Goal: Task Accomplishment & Management: Use online tool/utility

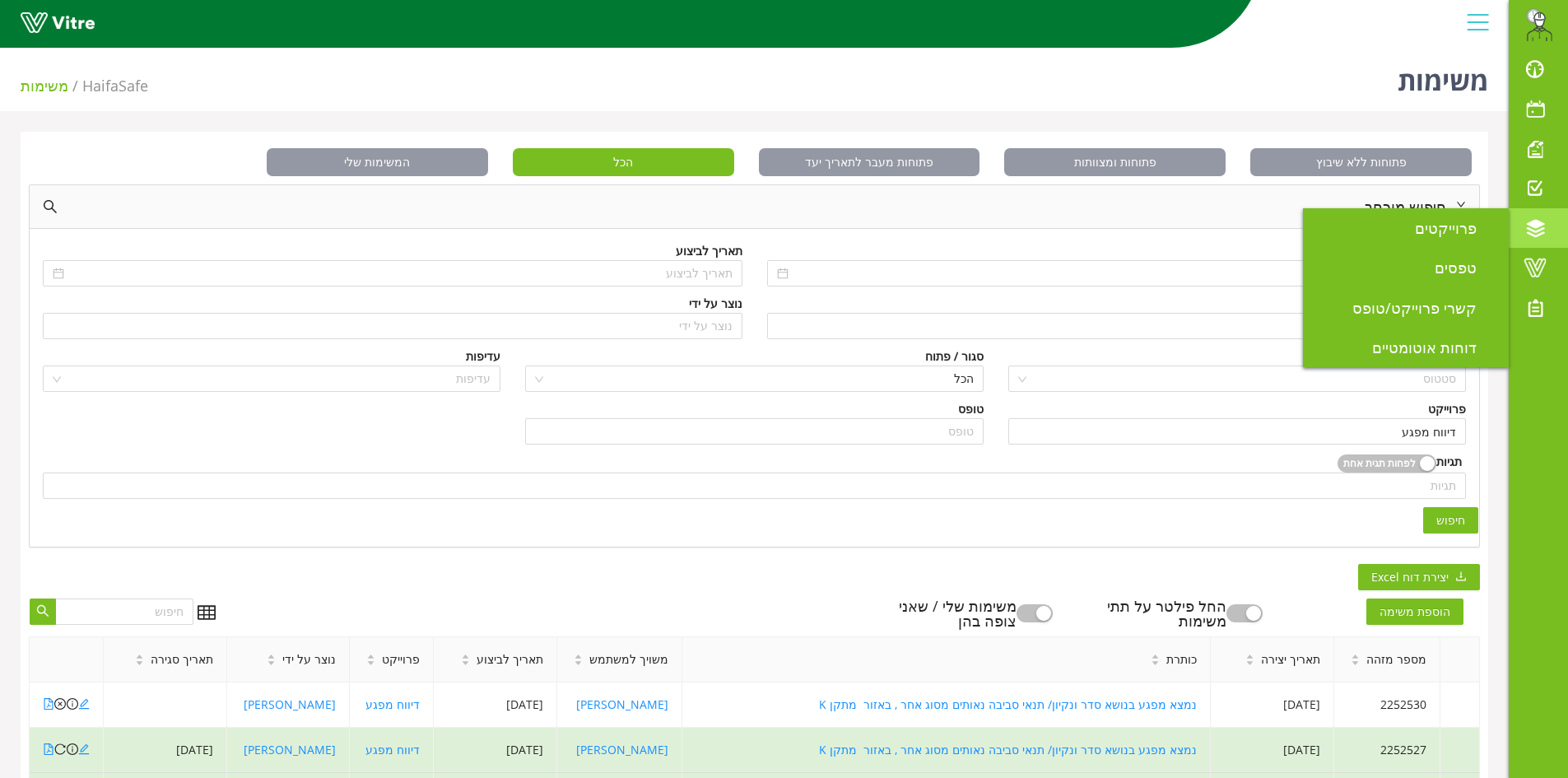
scroll to position [411, 0]
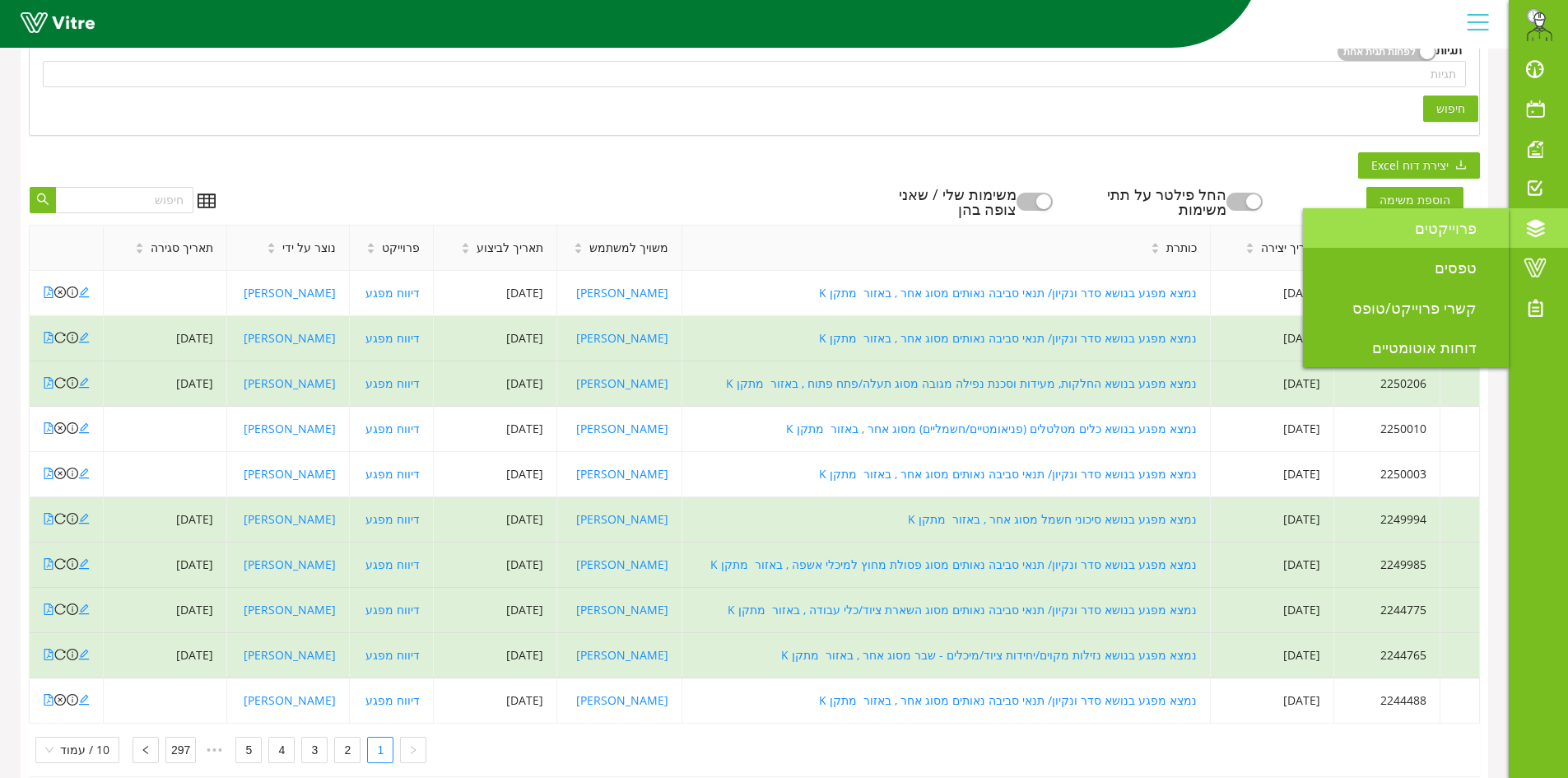
click at [1409, 234] on link "פרוייקטים" at bounding box center [1406, 228] width 206 height 40
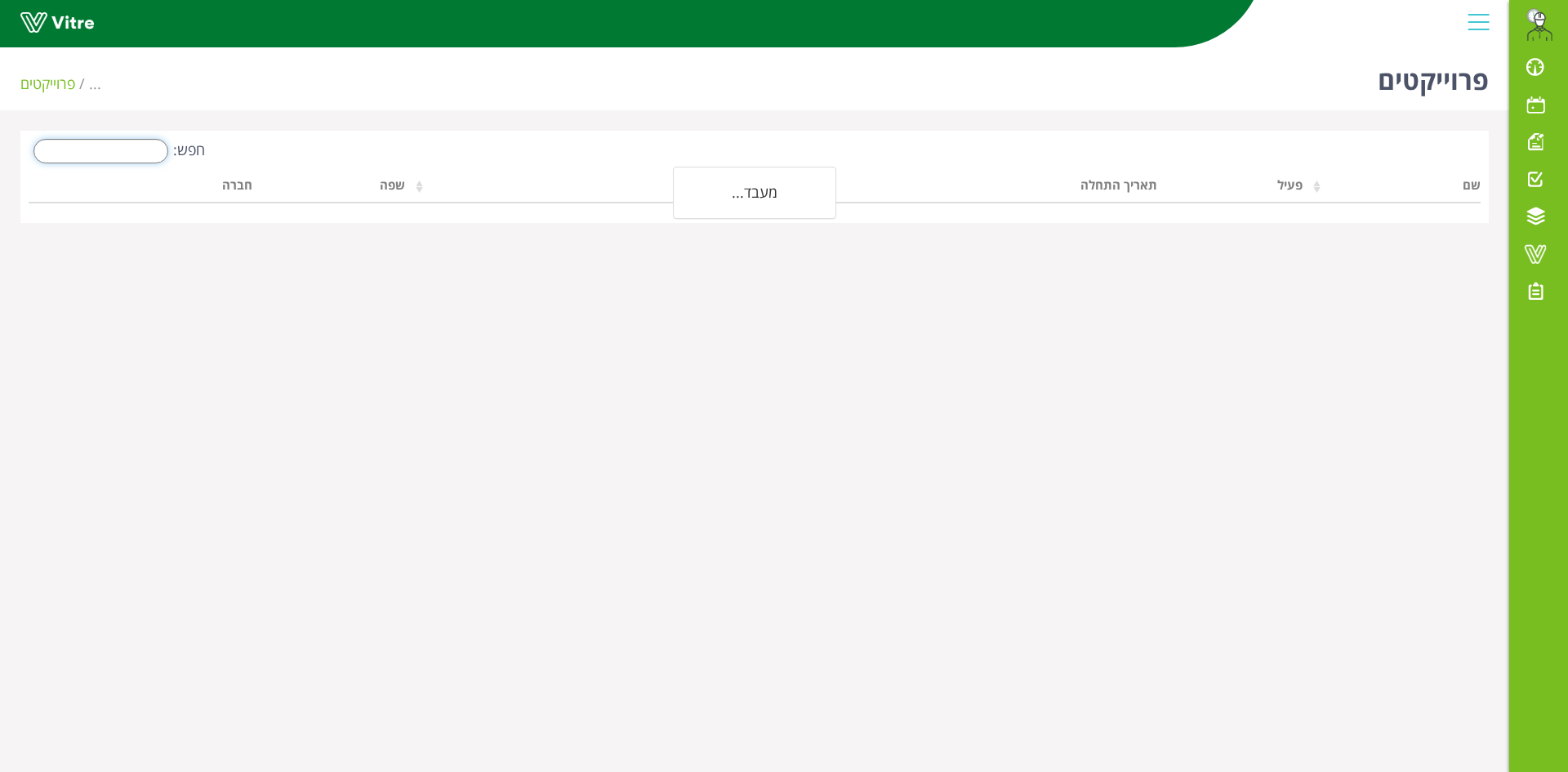
drag, startPoint x: 112, startPoint y: 139, endPoint x: 105, endPoint y: 121, distance: 19.3
click at [109, 130] on div "פרוייקטים ... פרוייקטים חפש: שם פעיל תאריך התחלה תאריך סיום שפה חברה מעבד..." at bounding box center [755, 132] width 1510 height 182
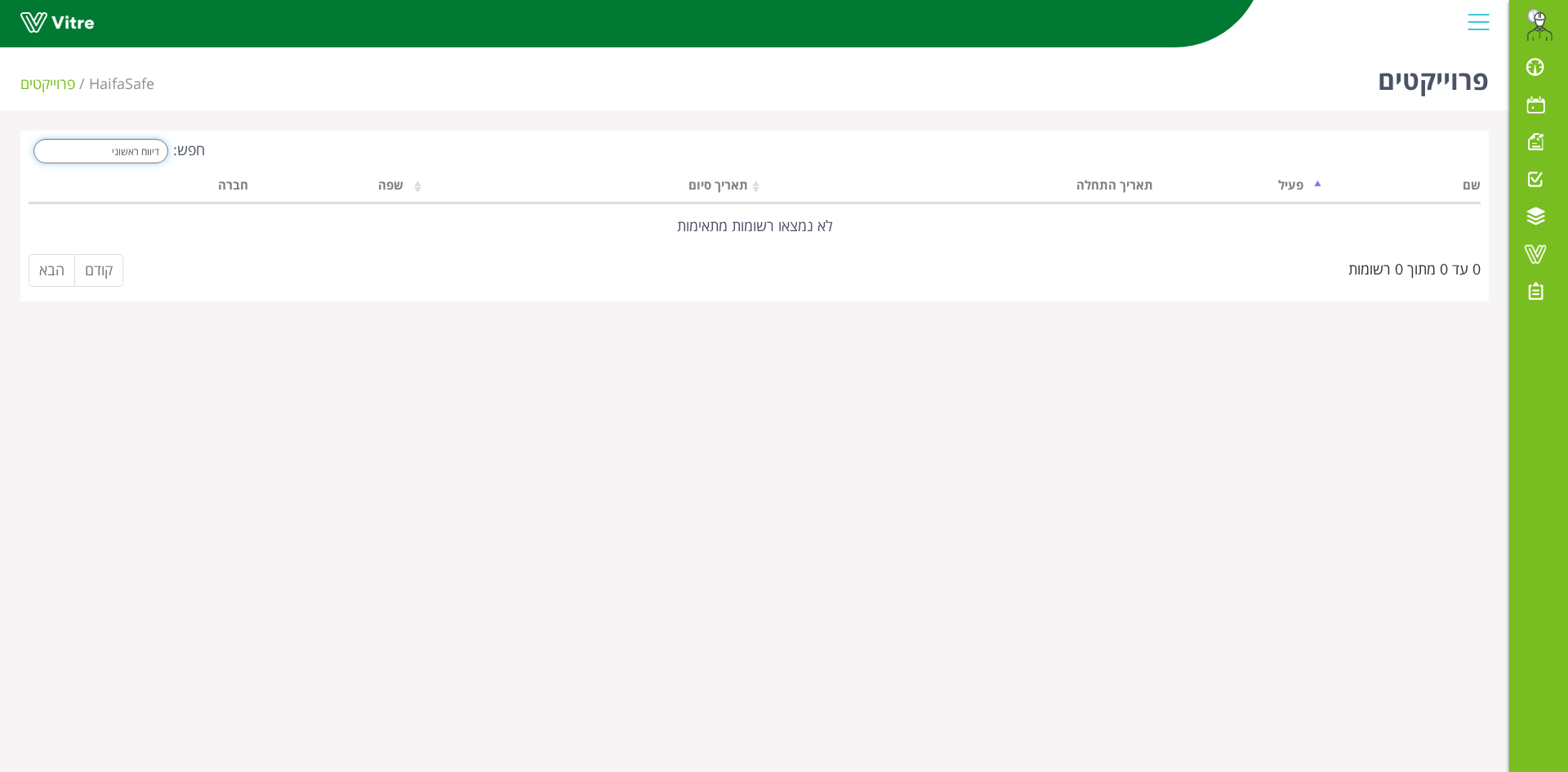
drag, startPoint x: 96, startPoint y: 157, endPoint x: 223, endPoint y: 154, distance: 127.0
click at [223, 154] on div "חפש: דיווח ראשוני" at bounding box center [385, 153] width 714 height 29
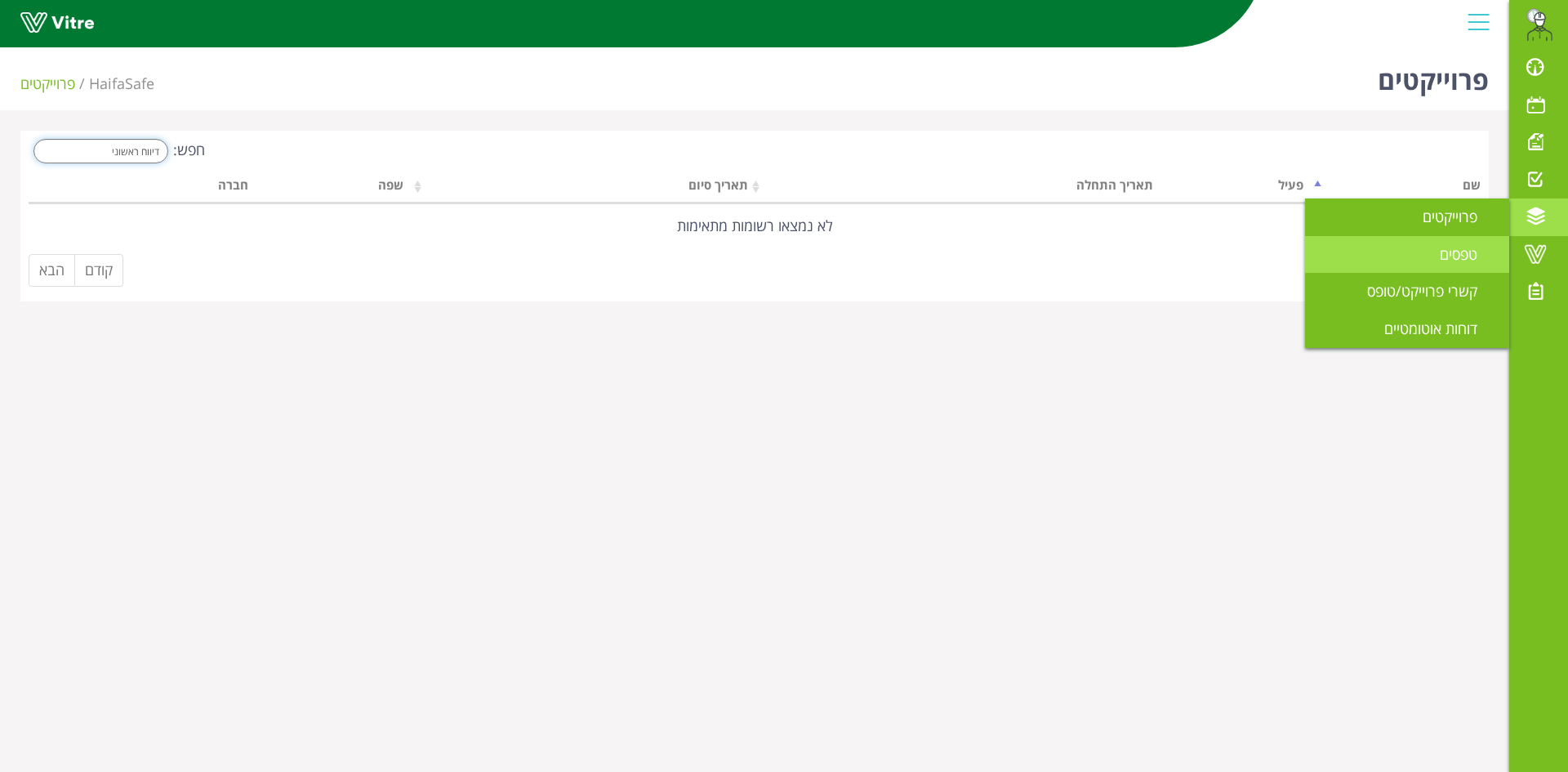
type input "דיווח ראשוני"
click at [1467, 261] on span "טפסים" at bounding box center [1468, 254] width 57 height 20
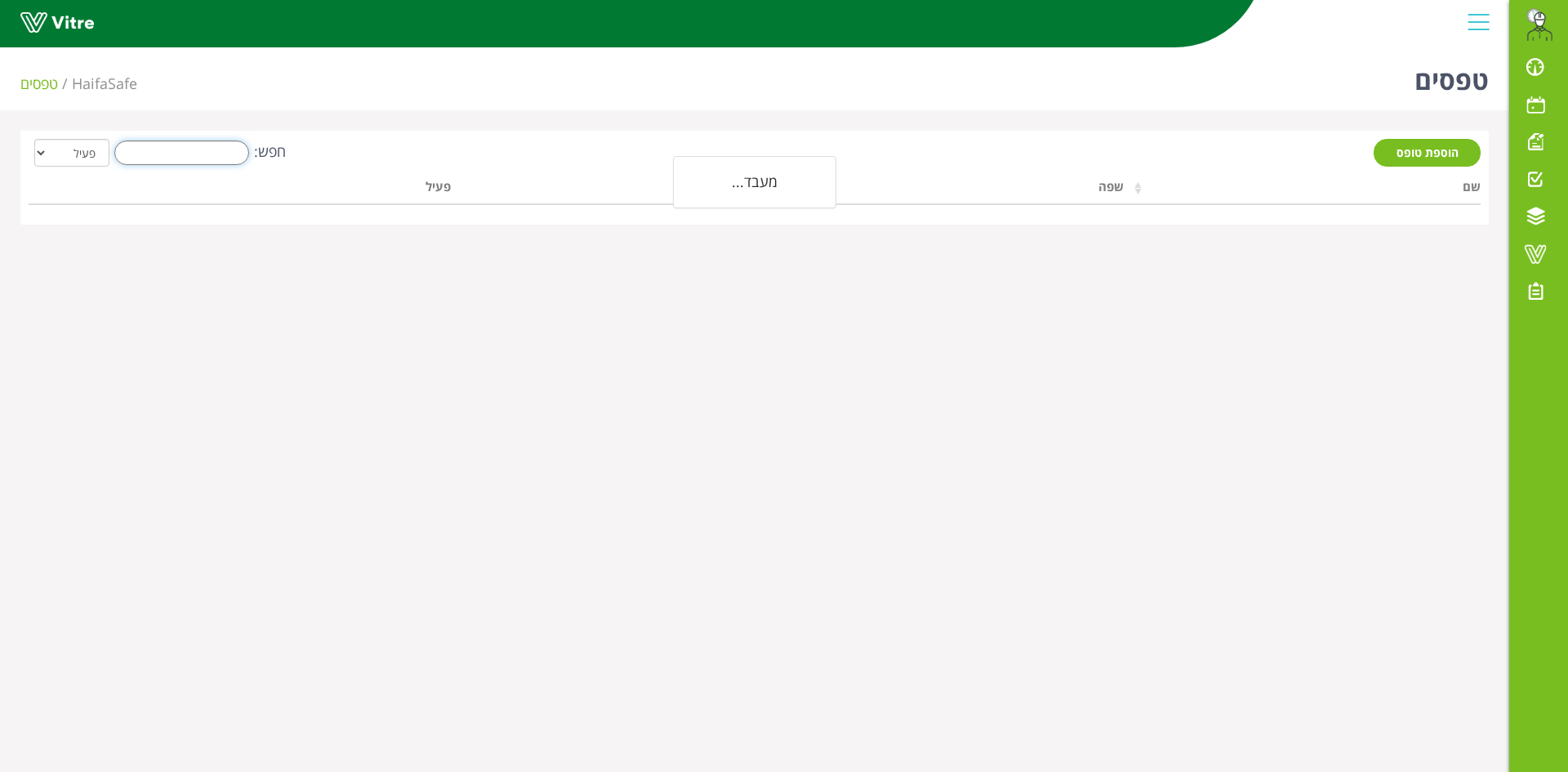
click at [211, 158] on input "חפש:" at bounding box center [182, 153] width 135 height 25
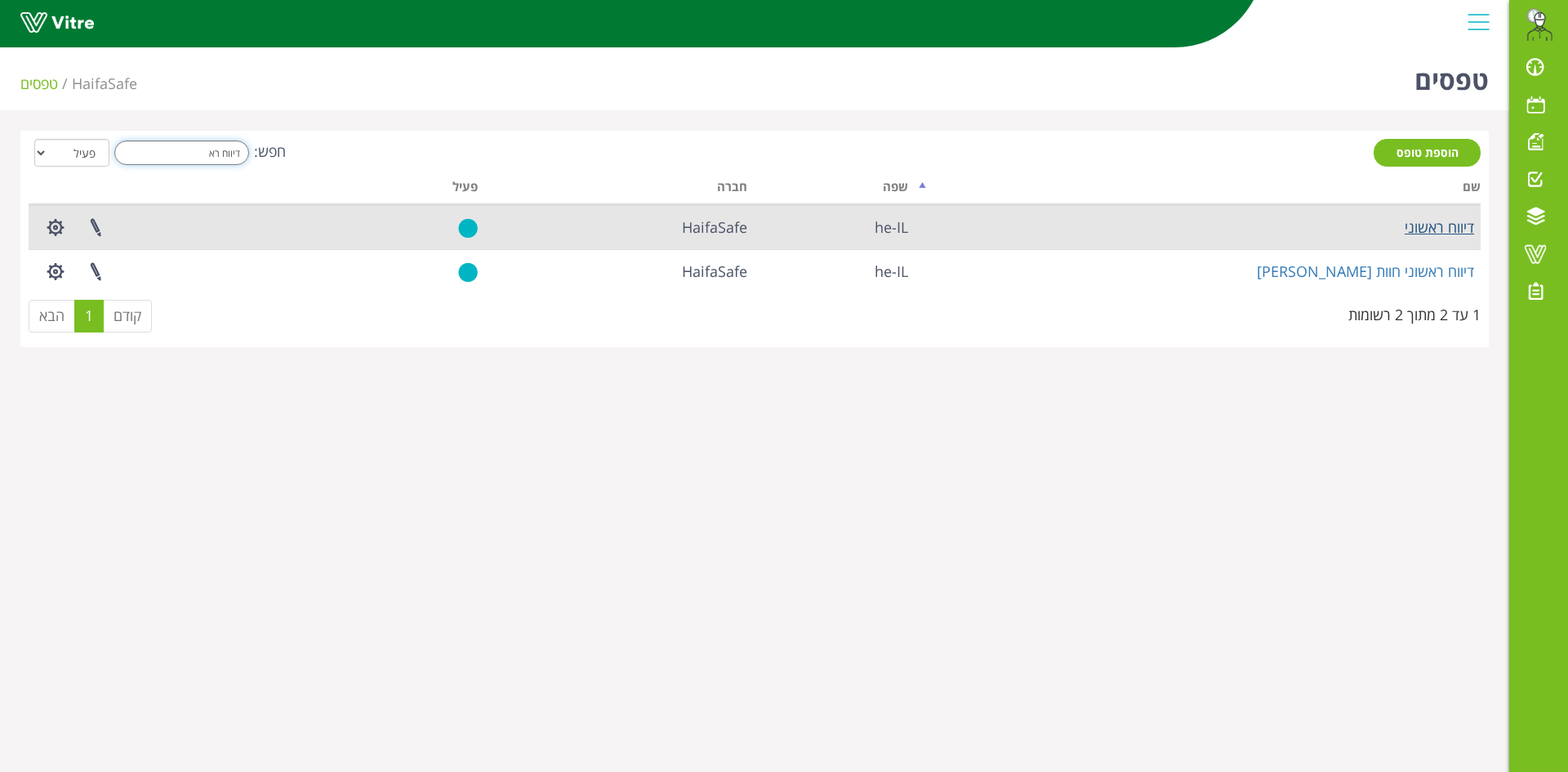
type input "דיווח רא"
click at [1444, 226] on link "דיווח ראשוני" at bounding box center [1440, 227] width 69 height 20
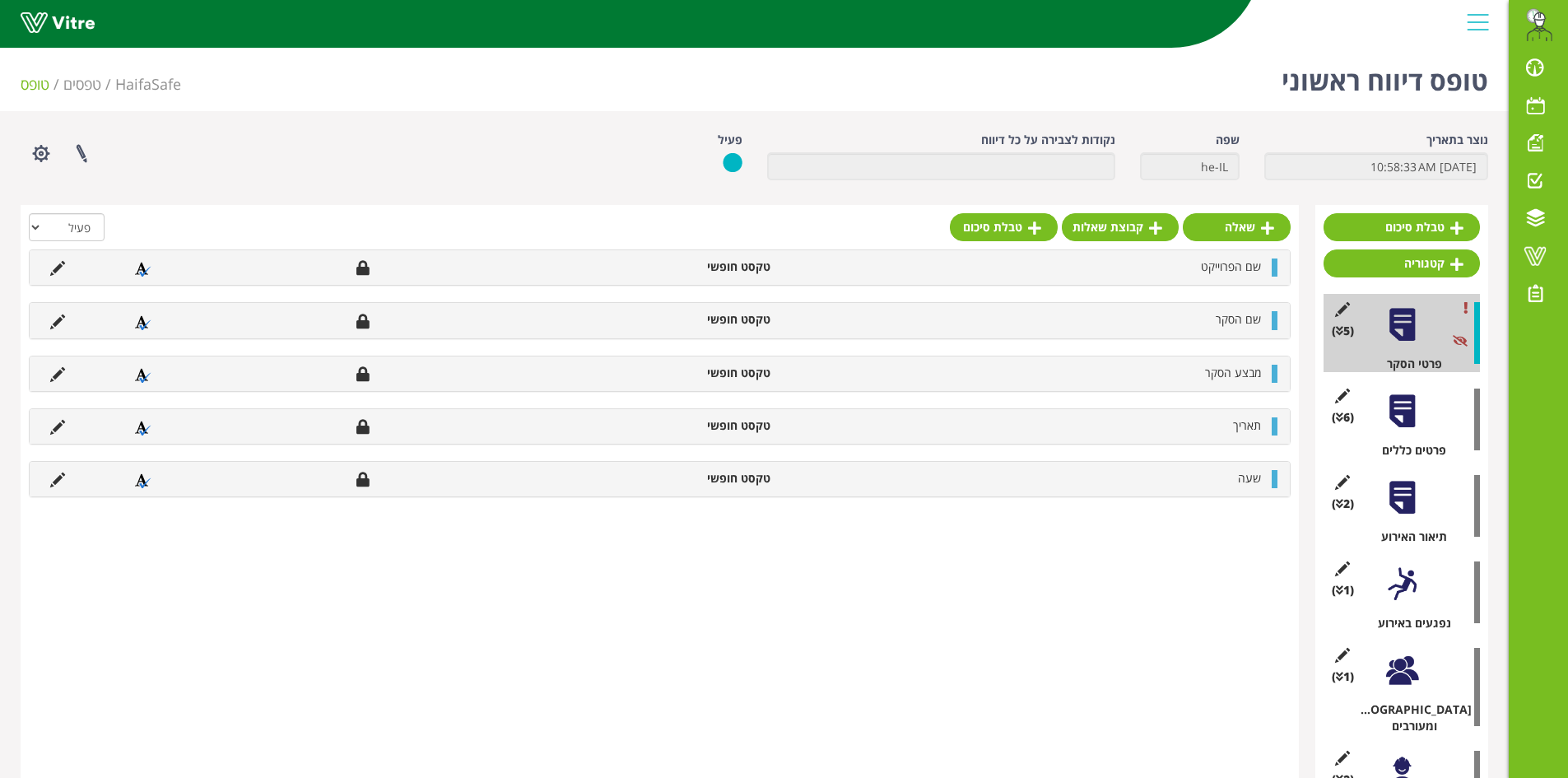
click at [1409, 416] on div at bounding box center [1402, 411] width 37 height 37
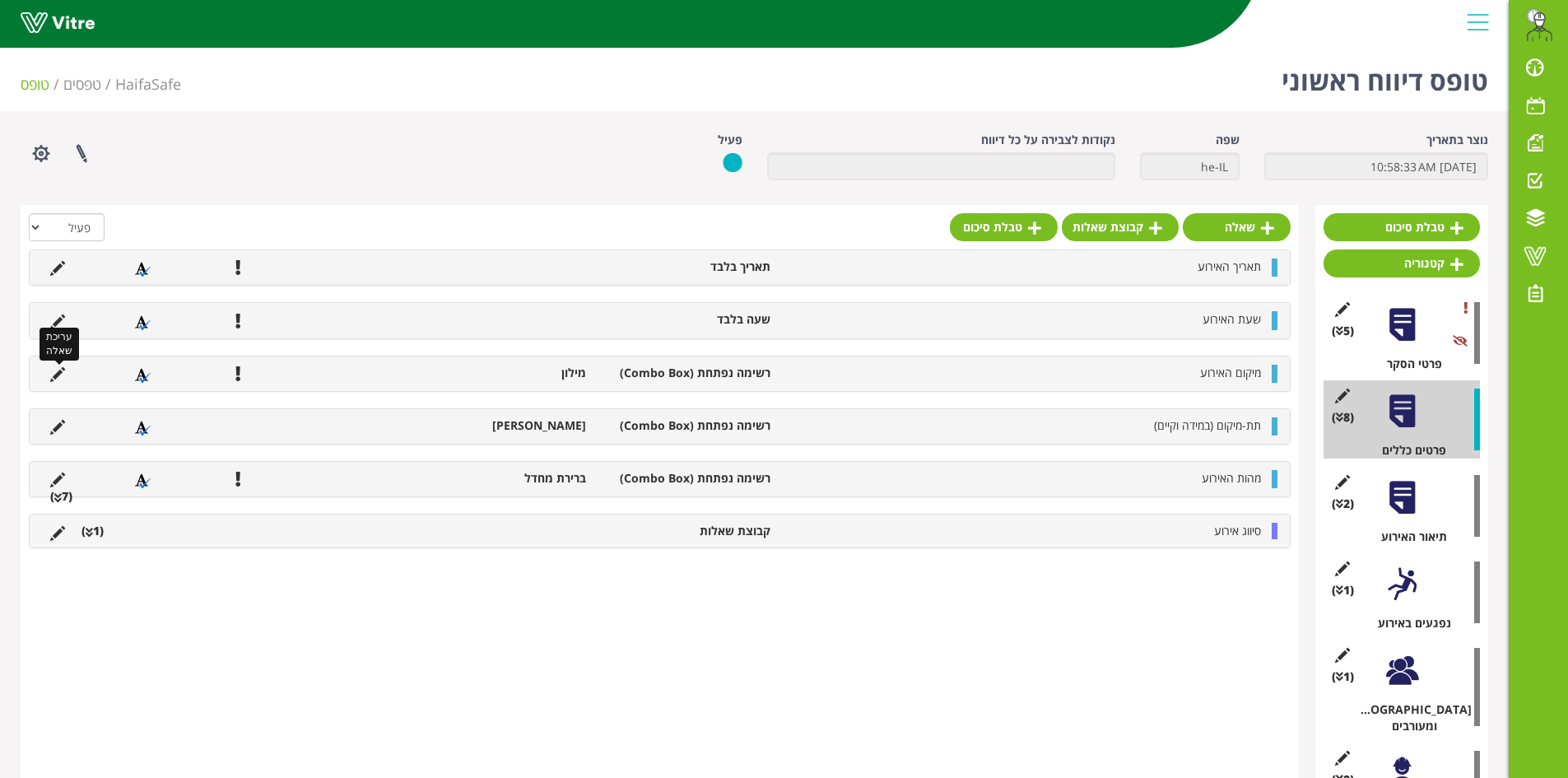
click at [58, 377] on icon at bounding box center [58, 375] width 15 height 15
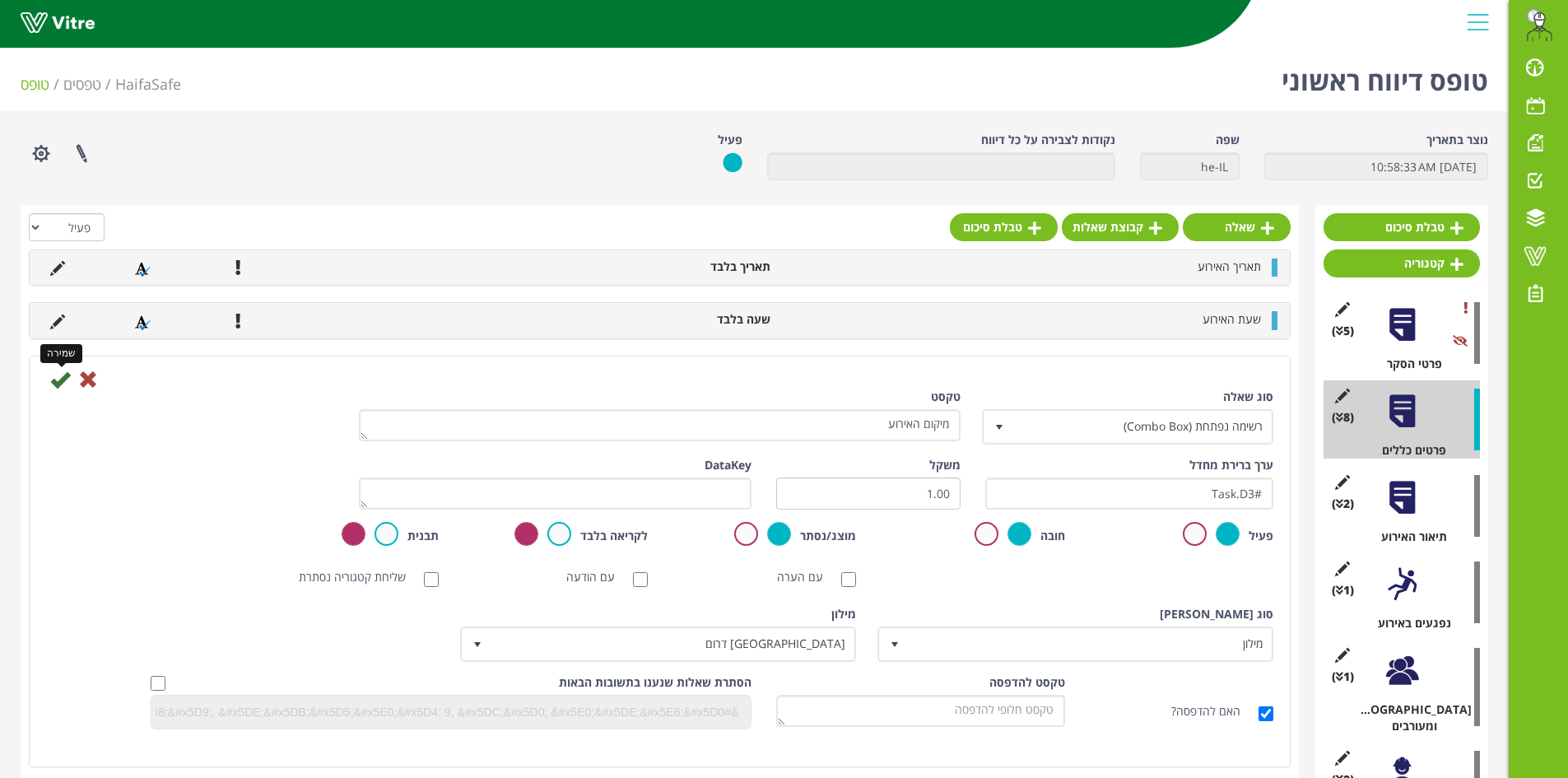
click at [55, 385] on icon at bounding box center [61, 380] width 20 height 20
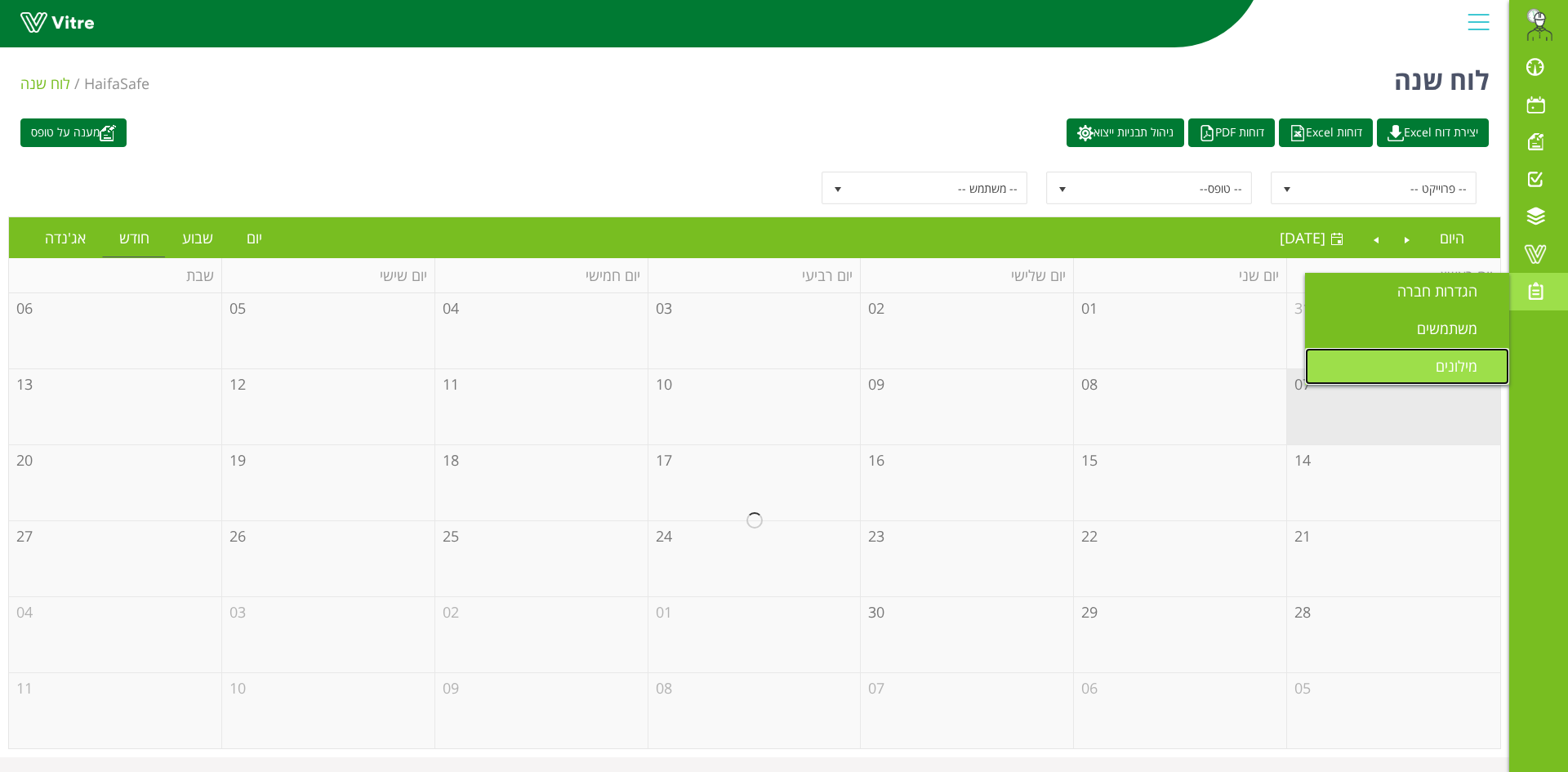
click at [1463, 358] on span "מילונים" at bounding box center [1467, 366] width 61 height 20
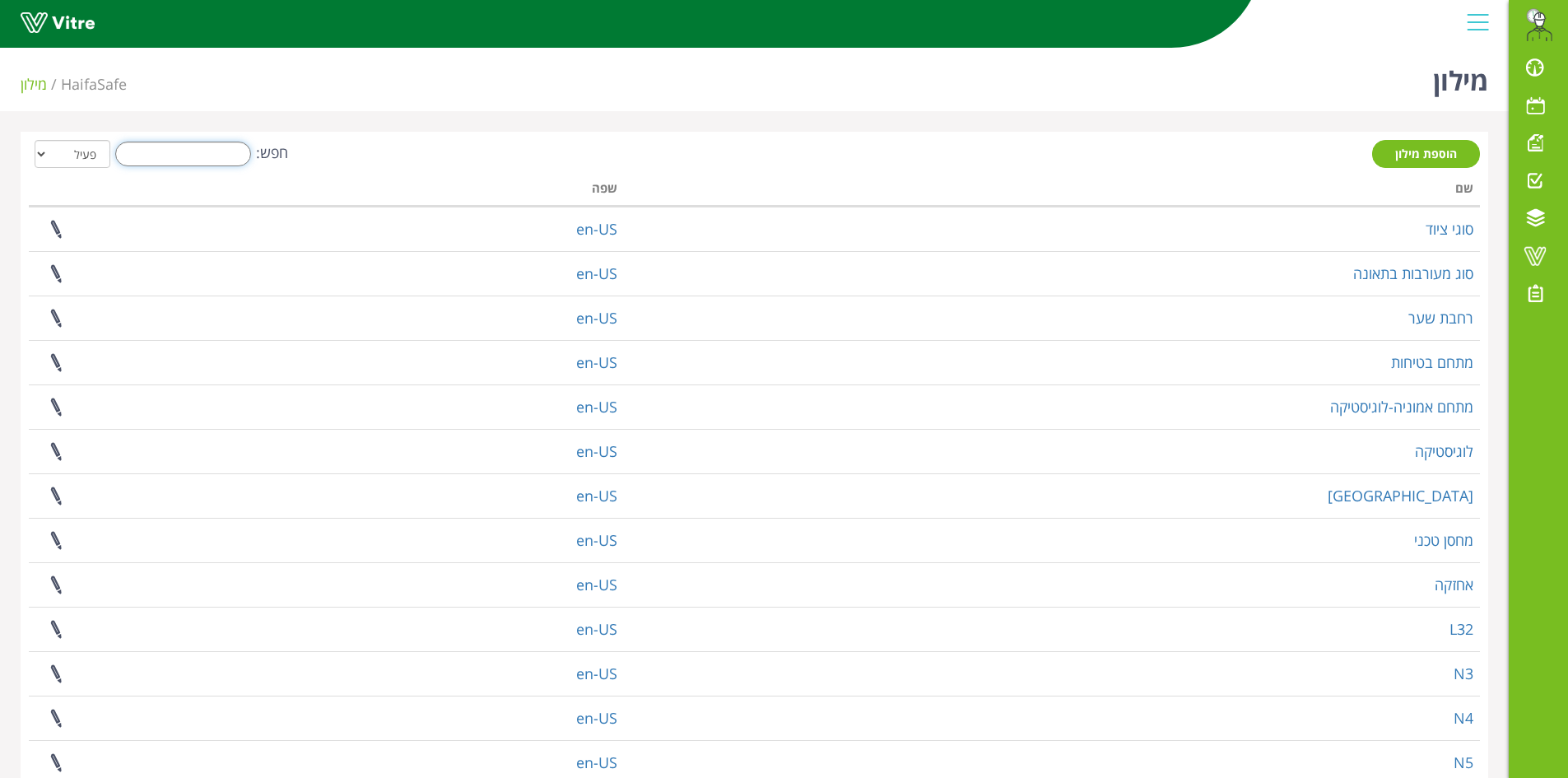
click at [191, 161] on input "חפש:" at bounding box center [183, 154] width 136 height 25
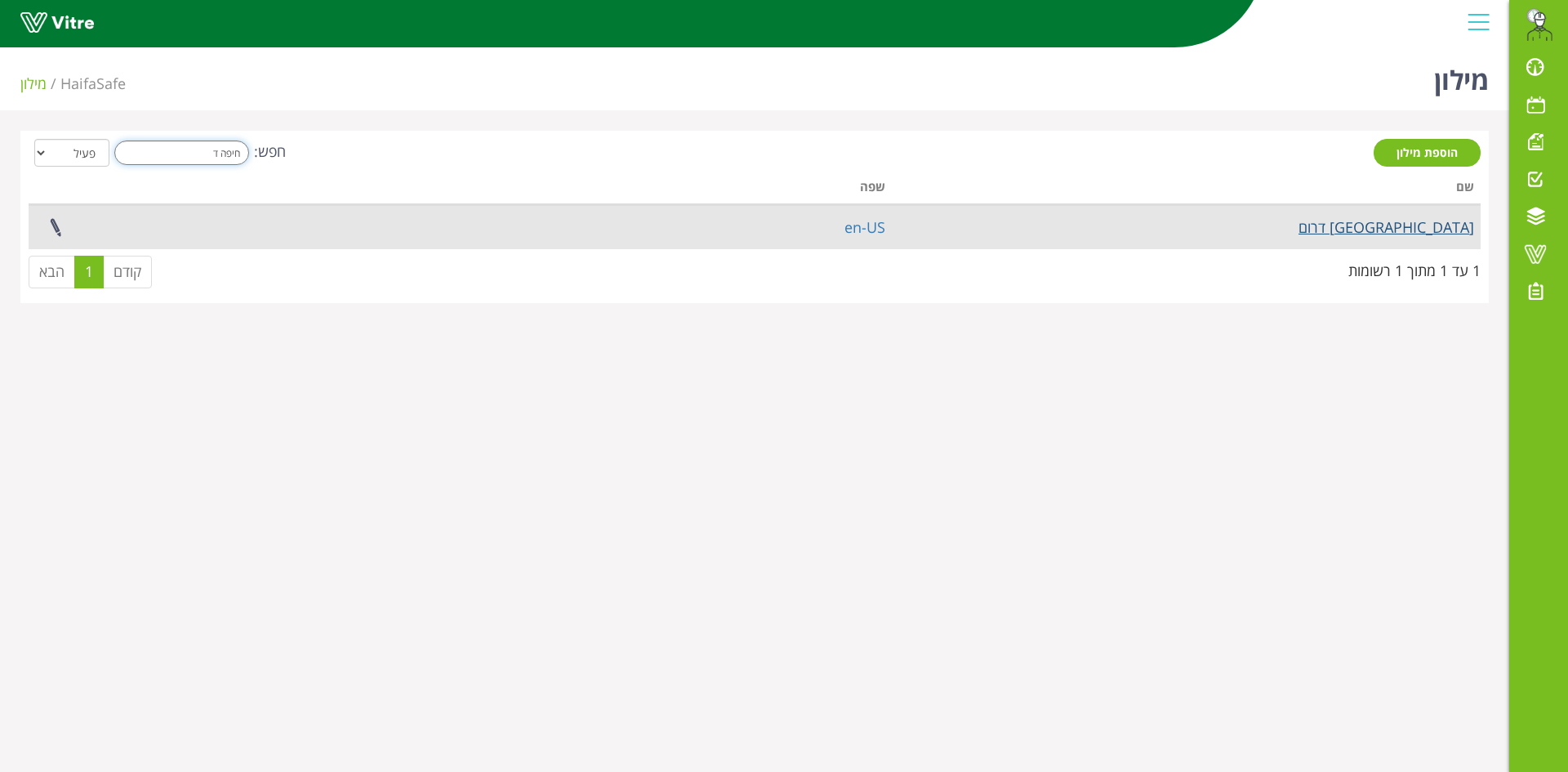
type input "חיפה ד"
click at [1447, 226] on link "חיפה דרום" at bounding box center [1386, 227] width 175 height 20
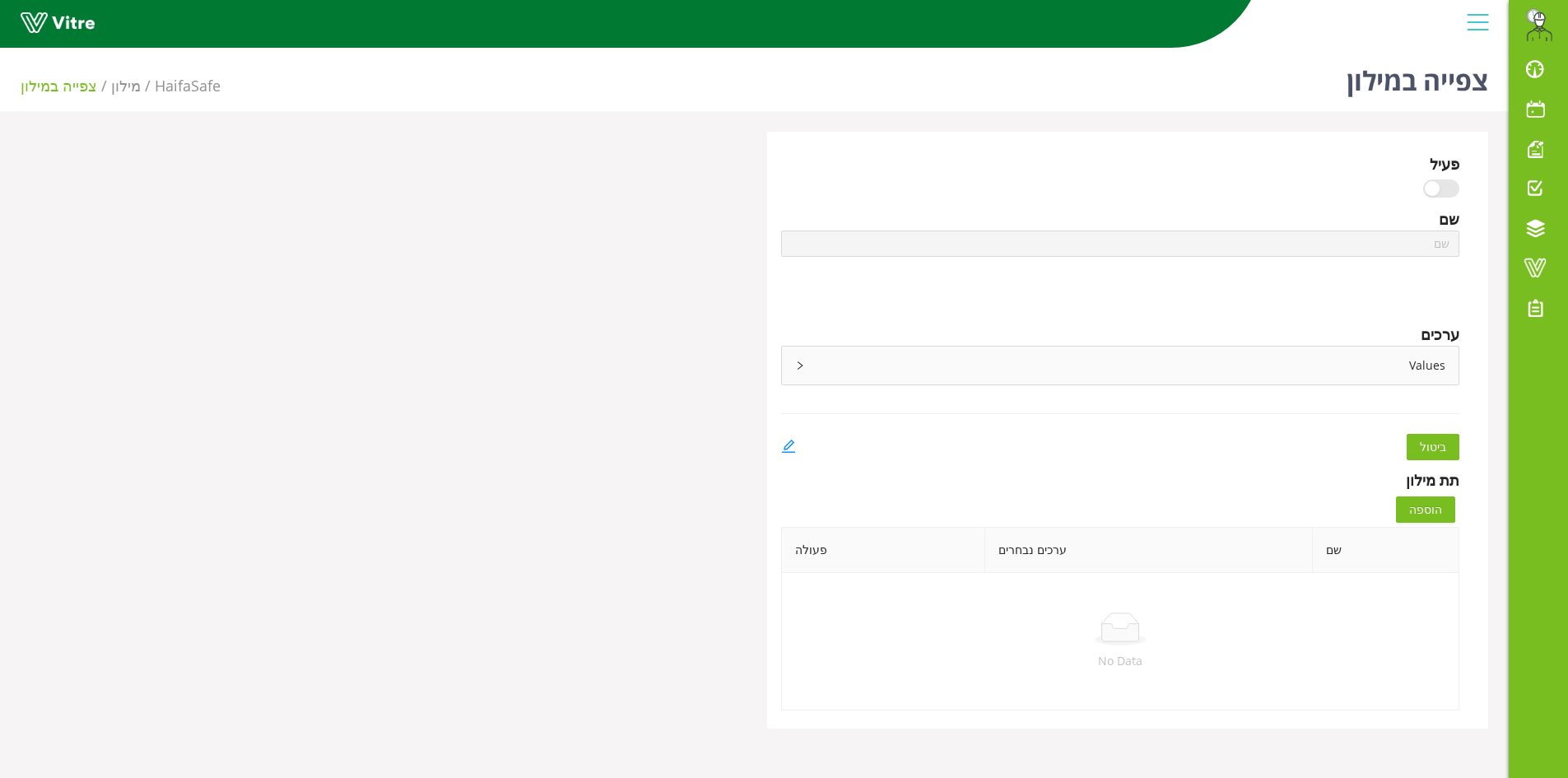
type input "[GEOGRAPHIC_DATA] דרום"
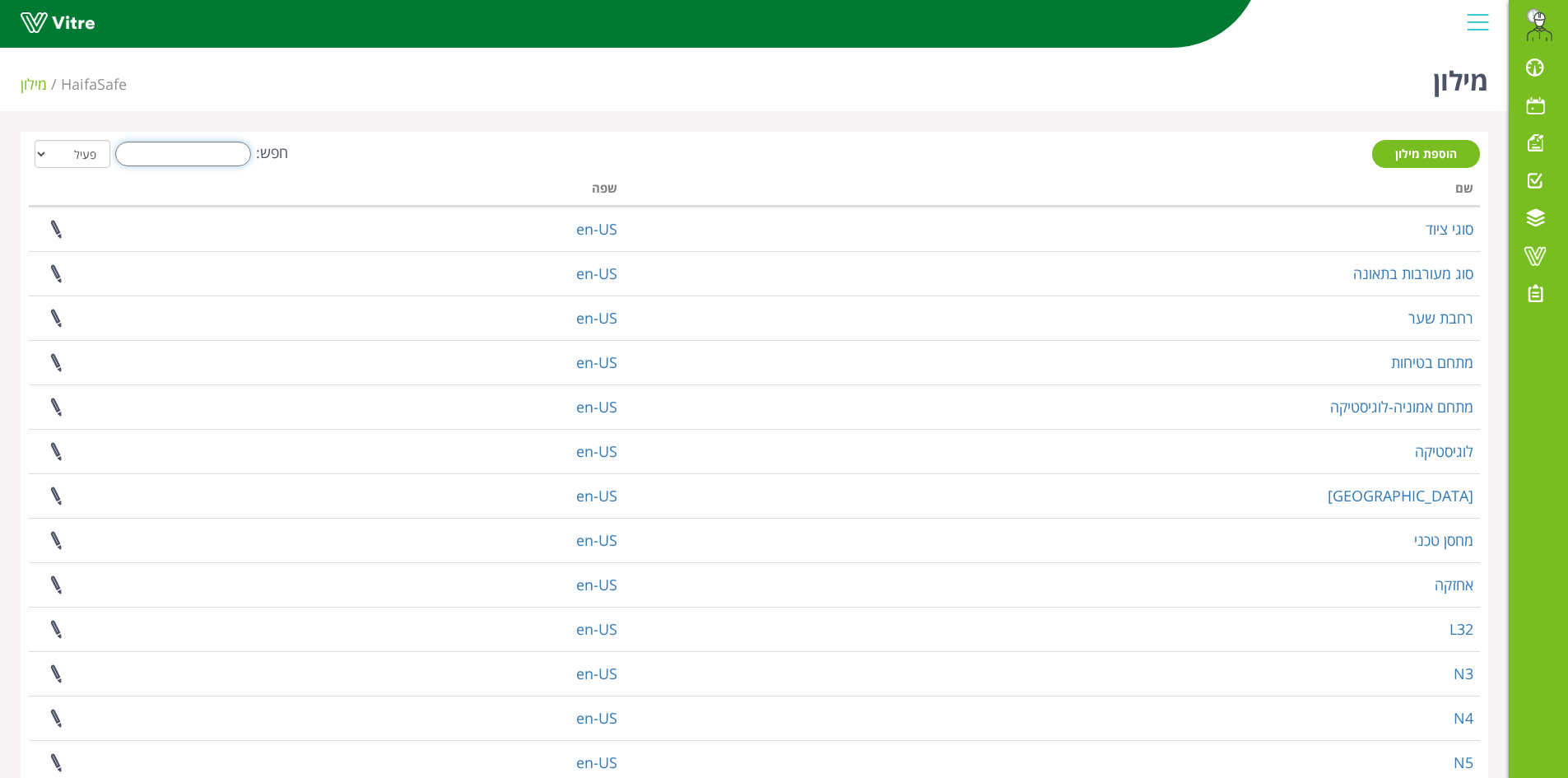
click at [168, 150] on input "חפש:" at bounding box center [183, 154] width 136 height 25
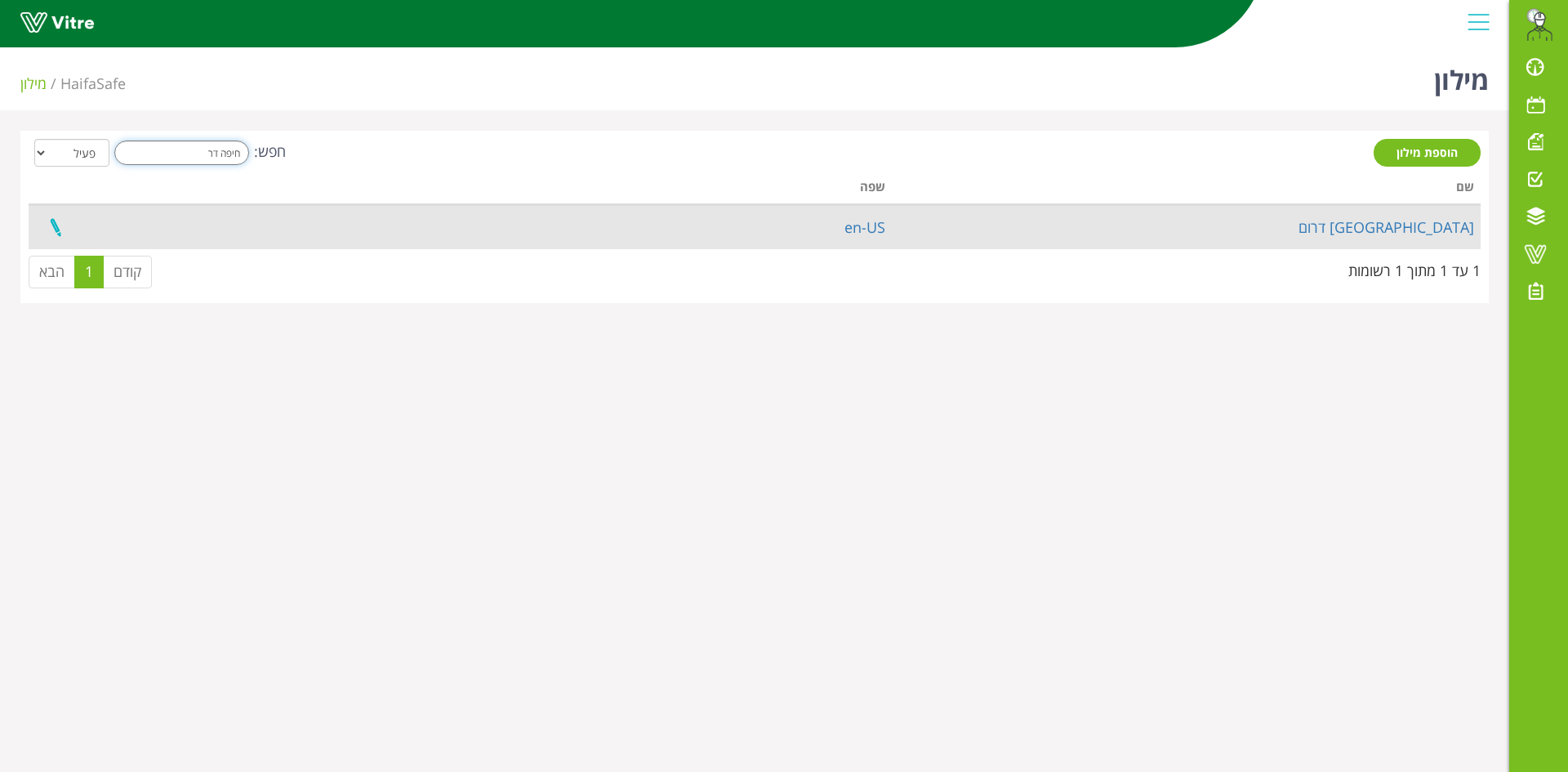
type input "חיפה דר"
click at [54, 232] on link at bounding box center [56, 227] width 41 height 44
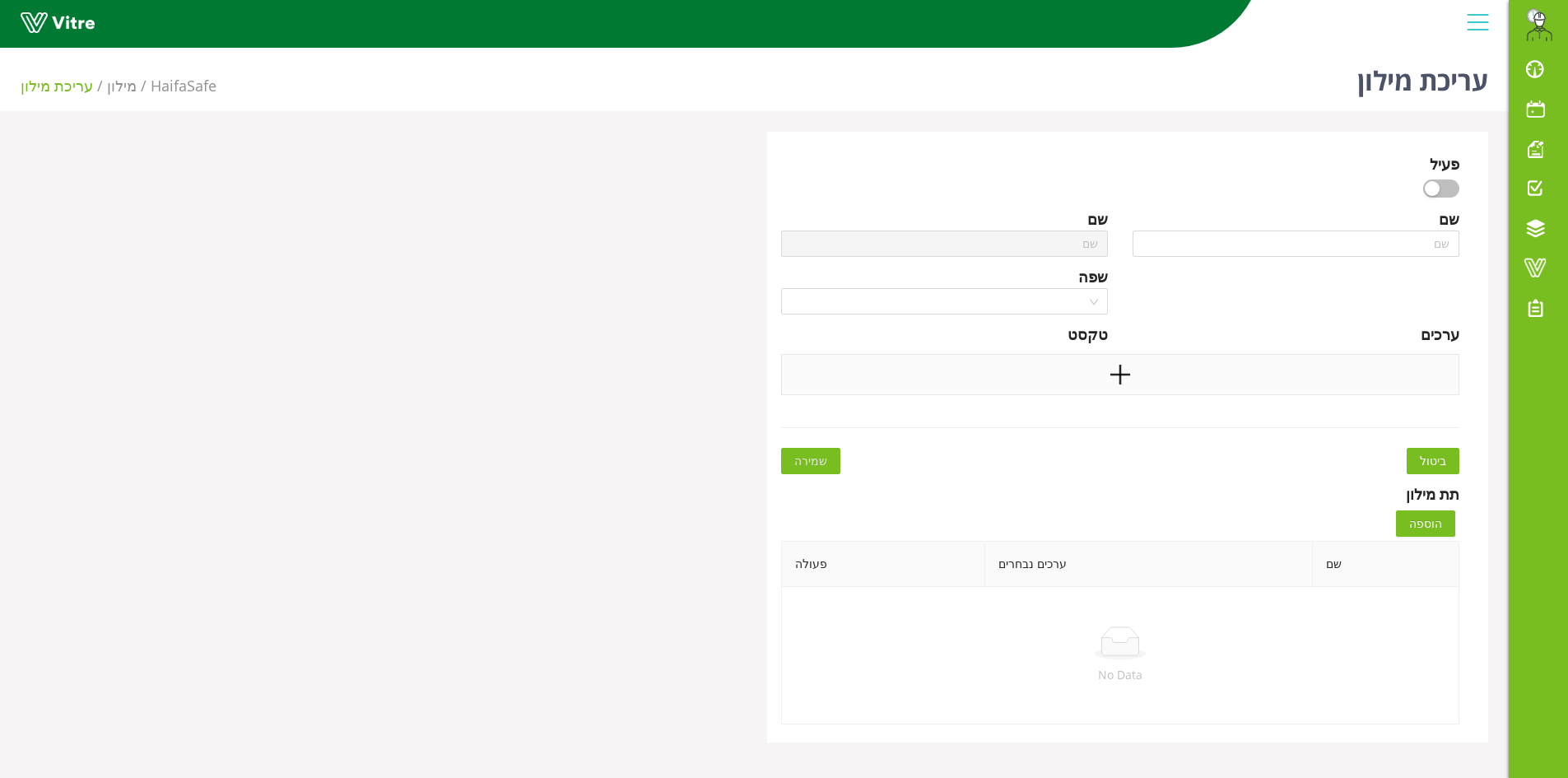
type input "[GEOGRAPHIC_DATA] דרום"
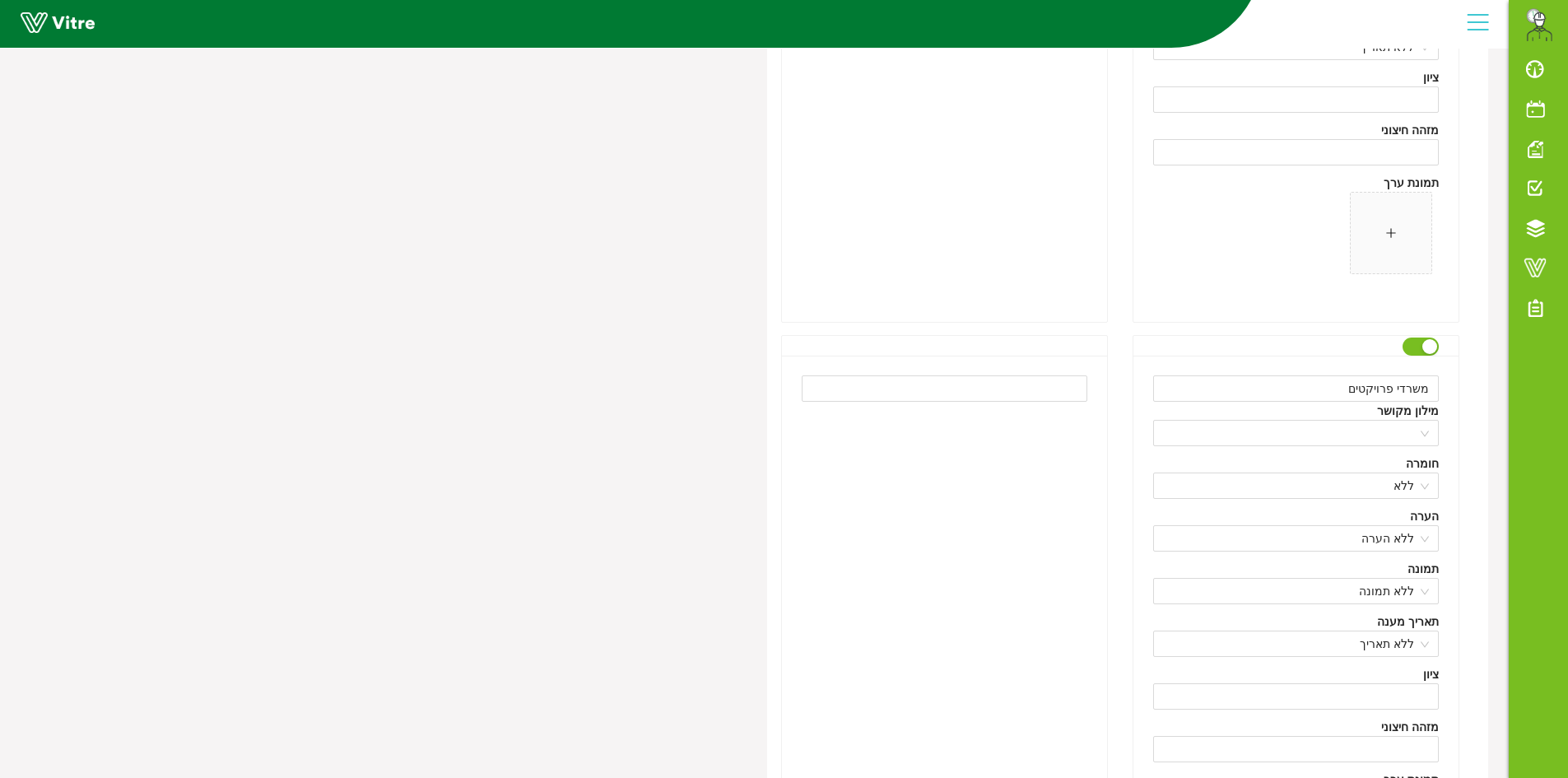
scroll to position [15538, 0]
drag, startPoint x: 1353, startPoint y: 392, endPoint x: 1429, endPoint y: 392, distance: 76.0
click at [1429, 392] on input "פרויקטים בביצוע" at bounding box center [1296, 389] width 285 height 27
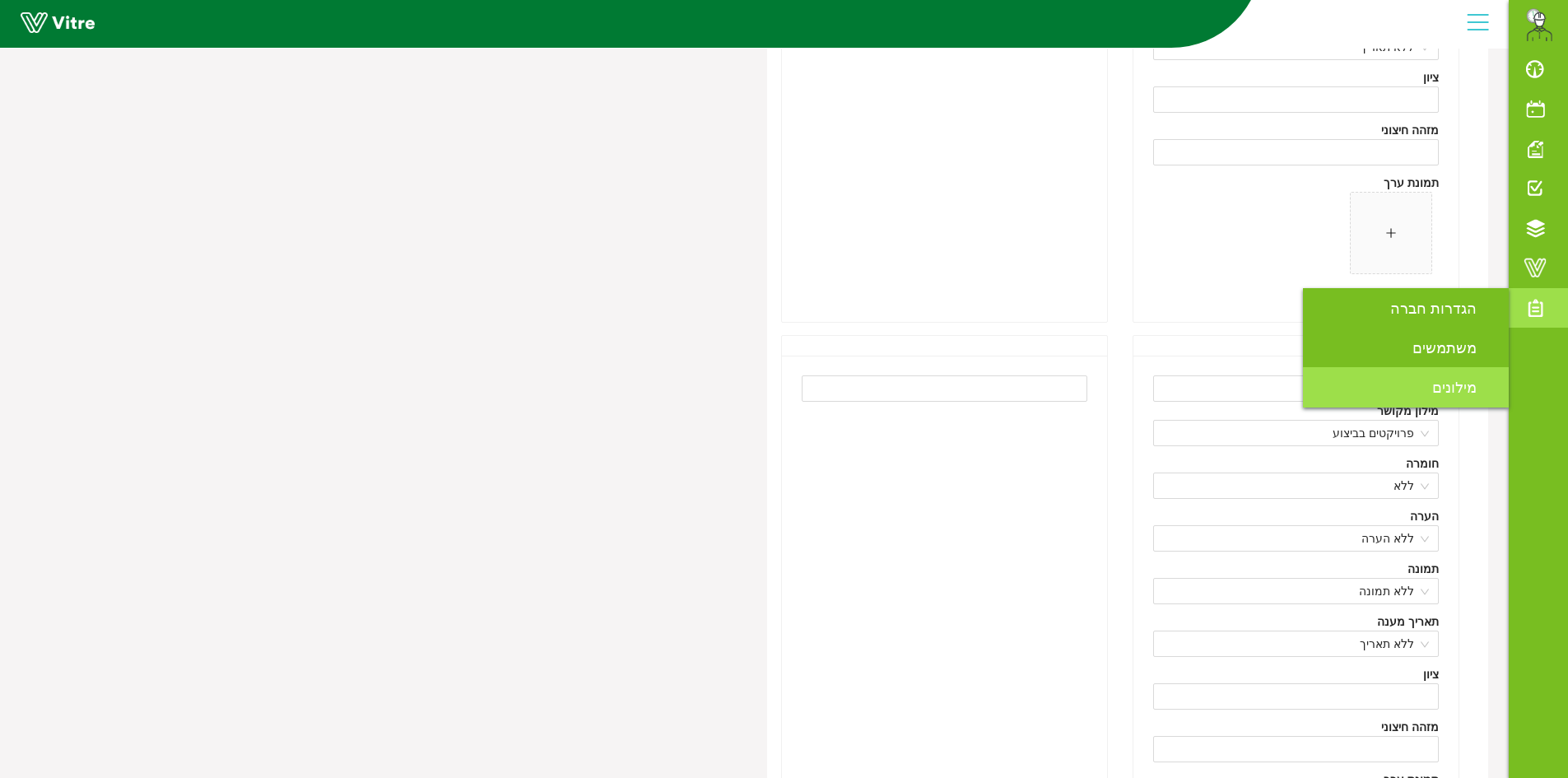
click at [1429, 379] on link "מילונים" at bounding box center [1406, 387] width 206 height 40
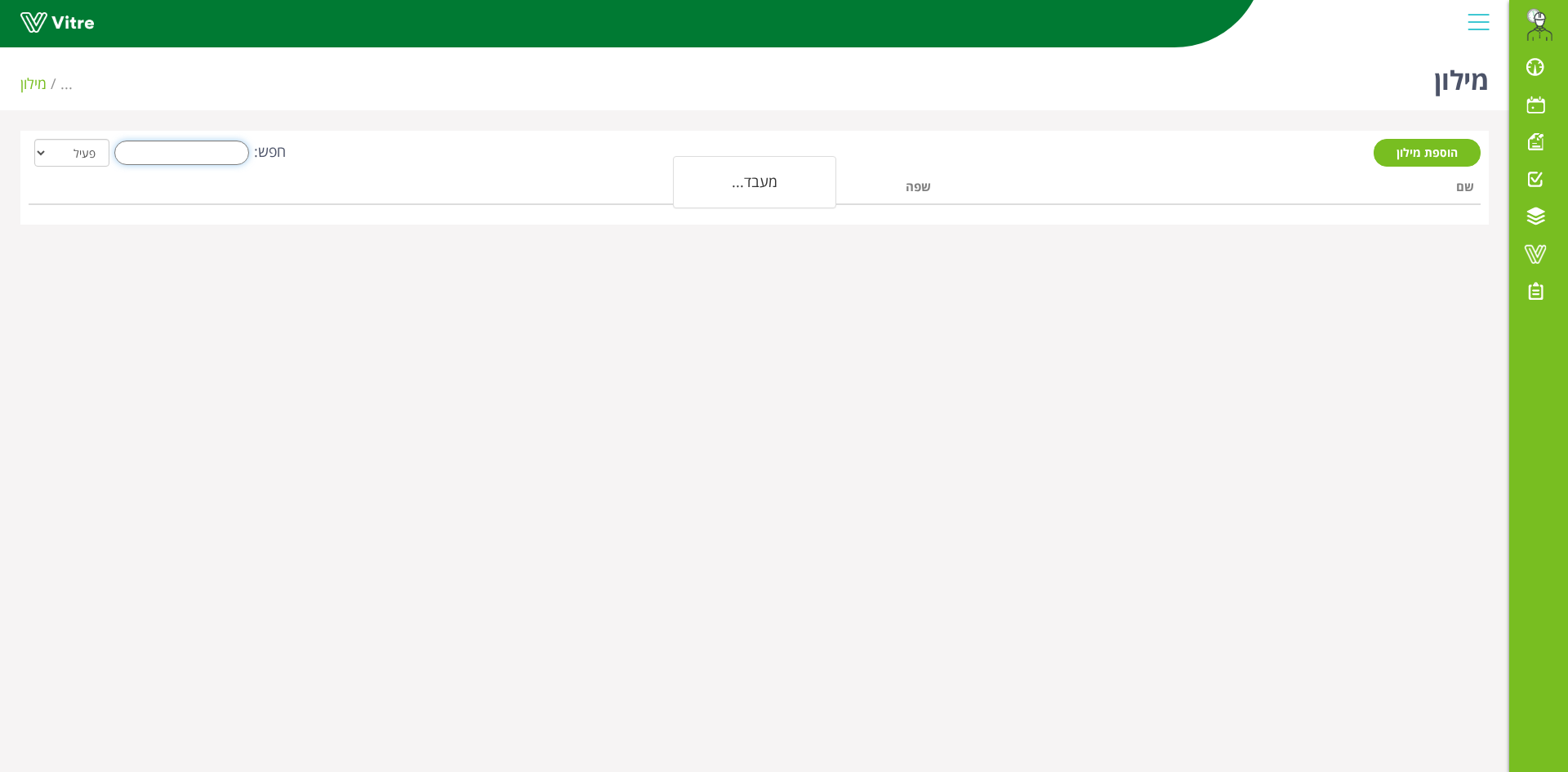
drag, startPoint x: 188, startPoint y: 160, endPoint x: 184, endPoint y: 151, distance: 9.8
click at [186, 158] on input "חפש:" at bounding box center [182, 153] width 135 height 25
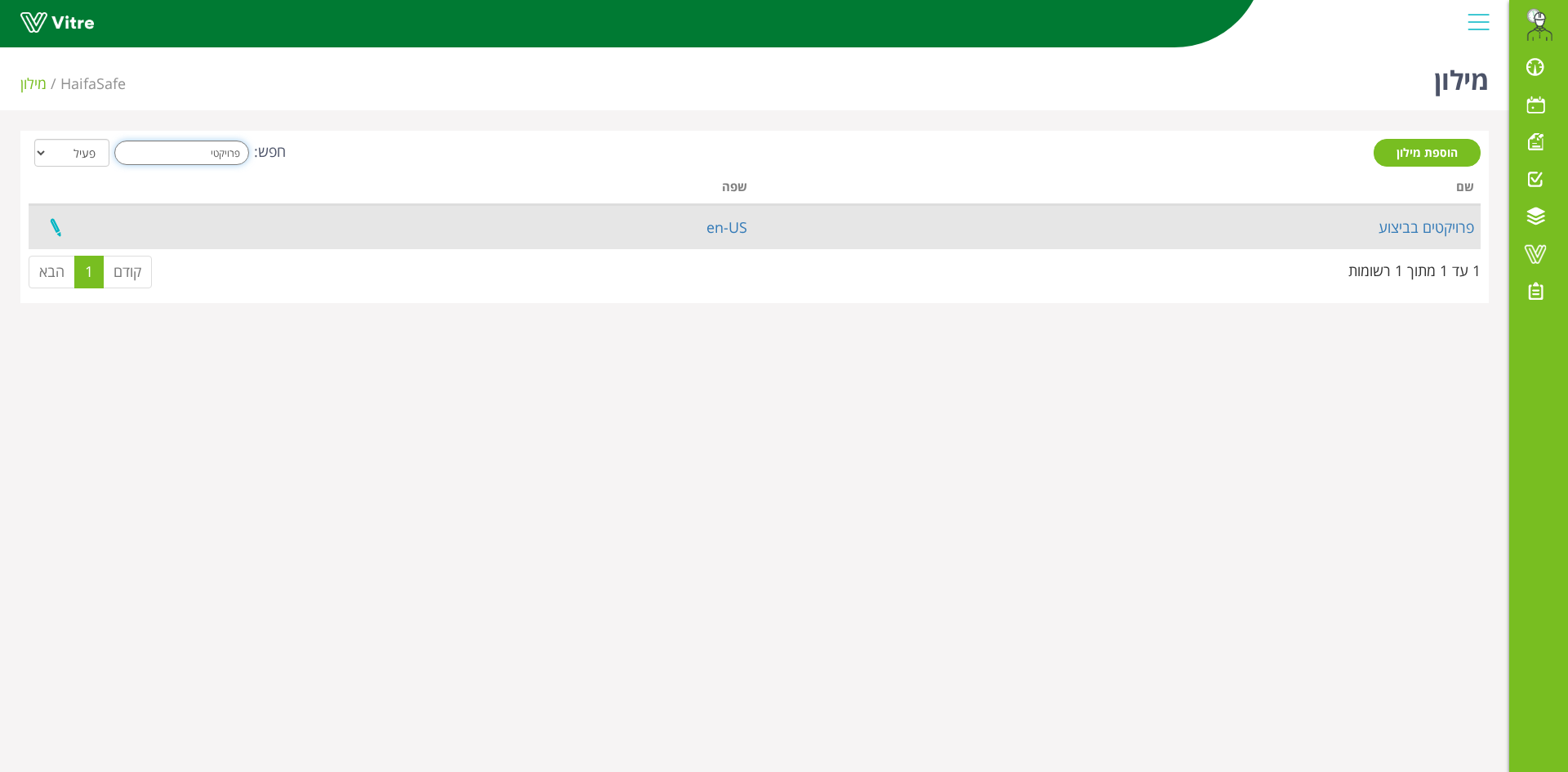
type input "פרויקטי"
click at [57, 229] on link at bounding box center [56, 227] width 41 height 44
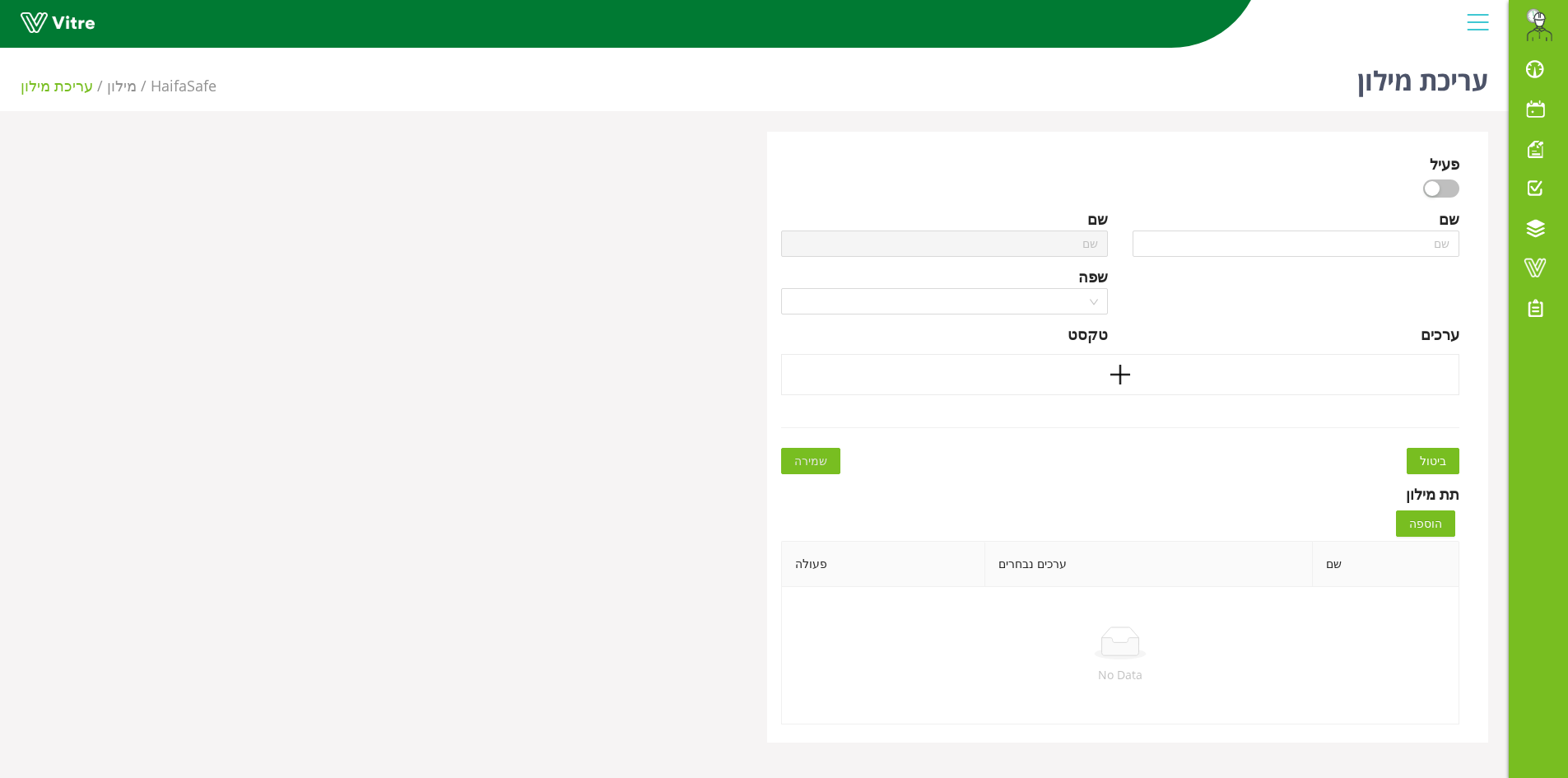
type input "פרויקטים בביצוע"
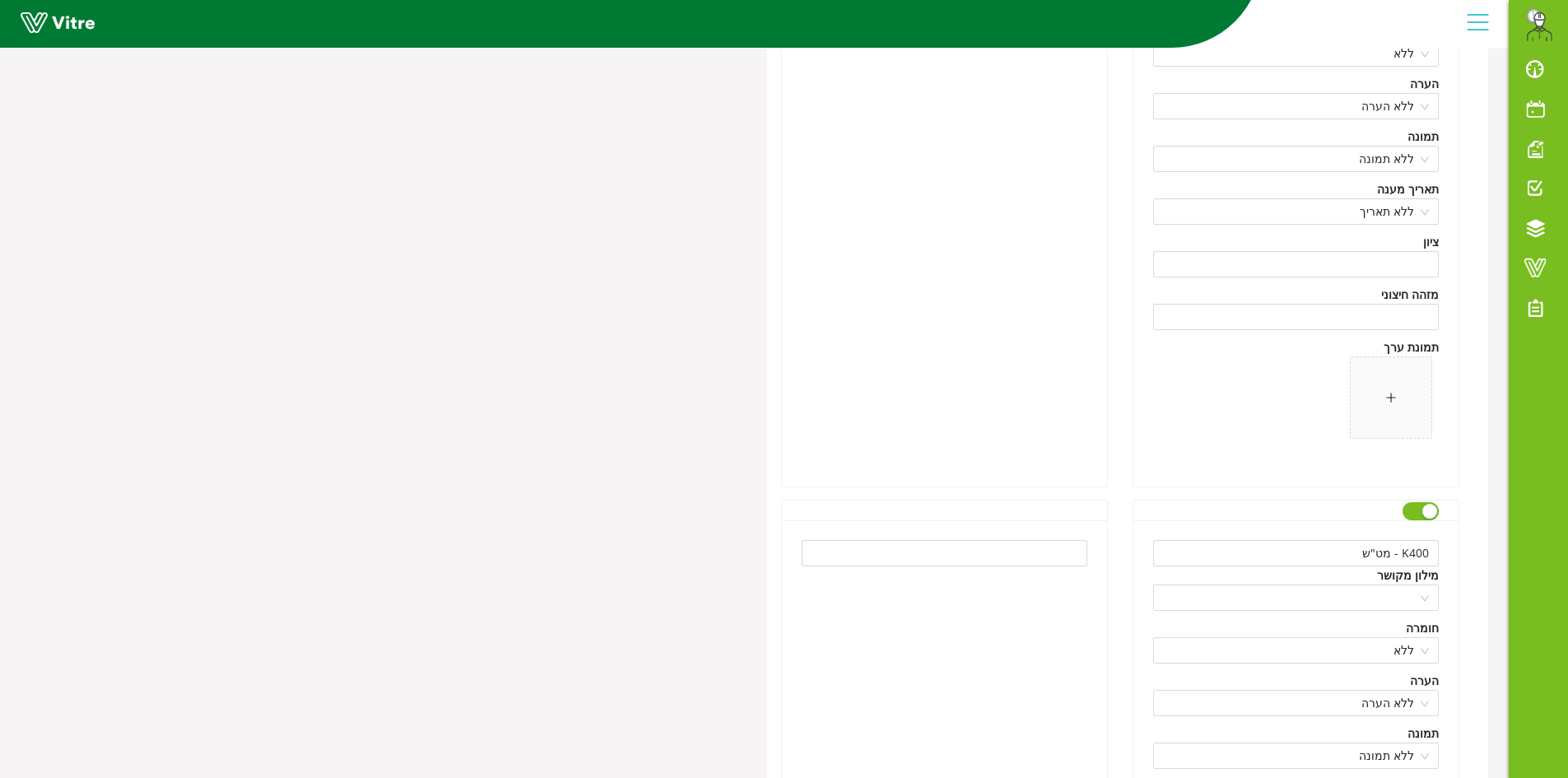
scroll to position [1729, 0]
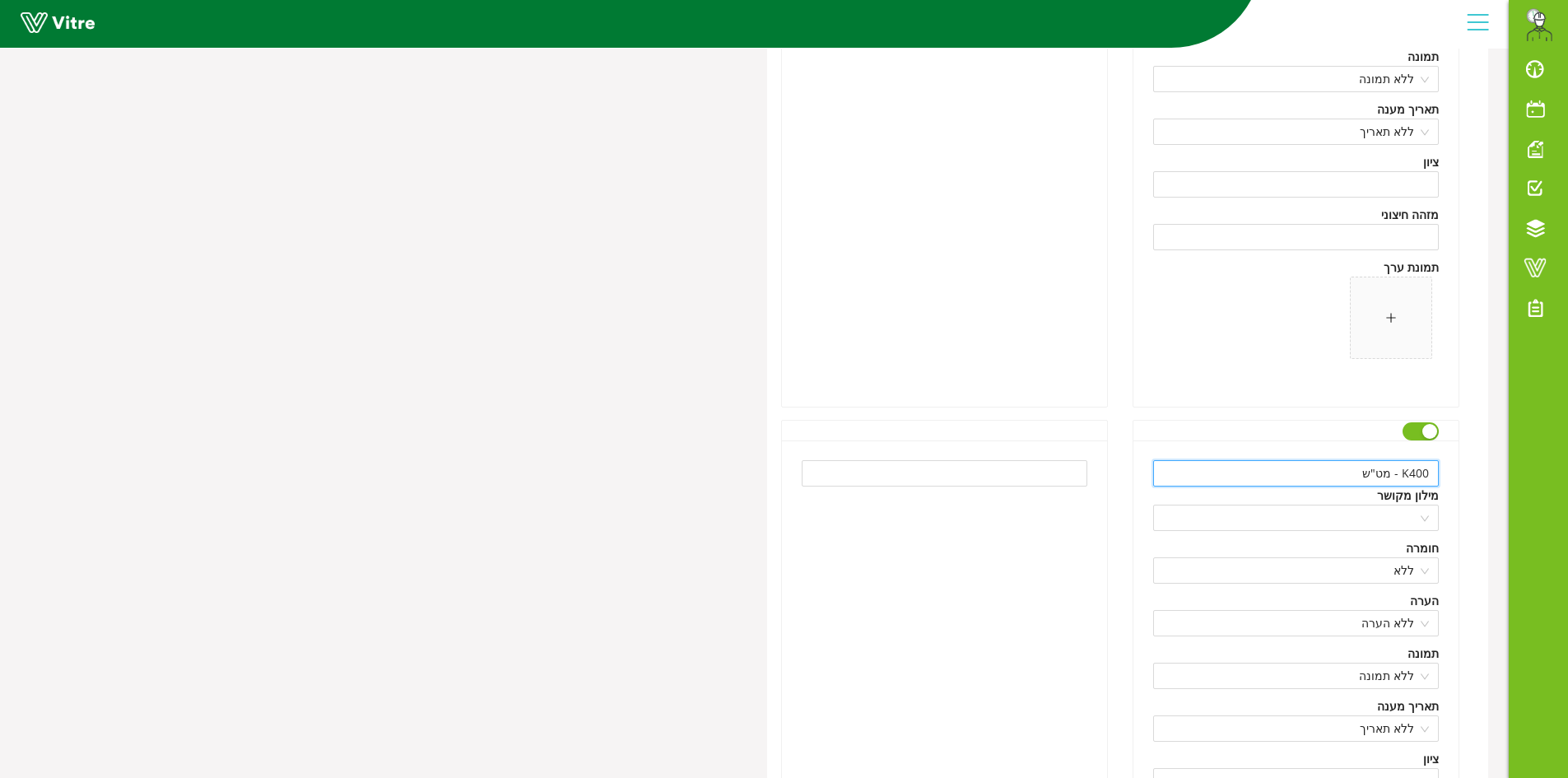
drag, startPoint x: 1355, startPoint y: 472, endPoint x: 1438, endPoint y: 472, distance: 83.0
click at [1438, 472] on input "K400 - מט"ש" at bounding box center [1296, 474] width 285 height 27
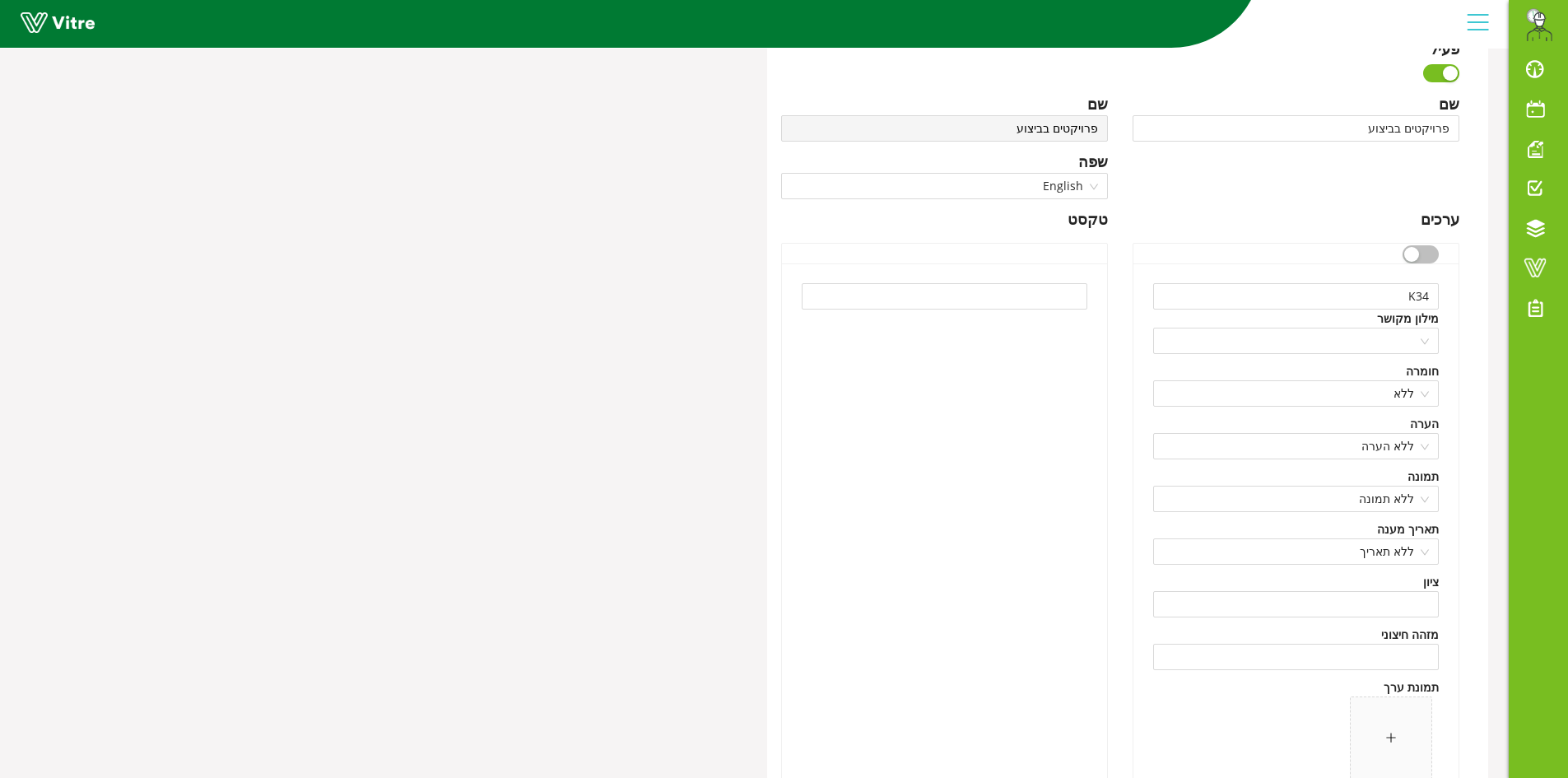
scroll to position [0, 0]
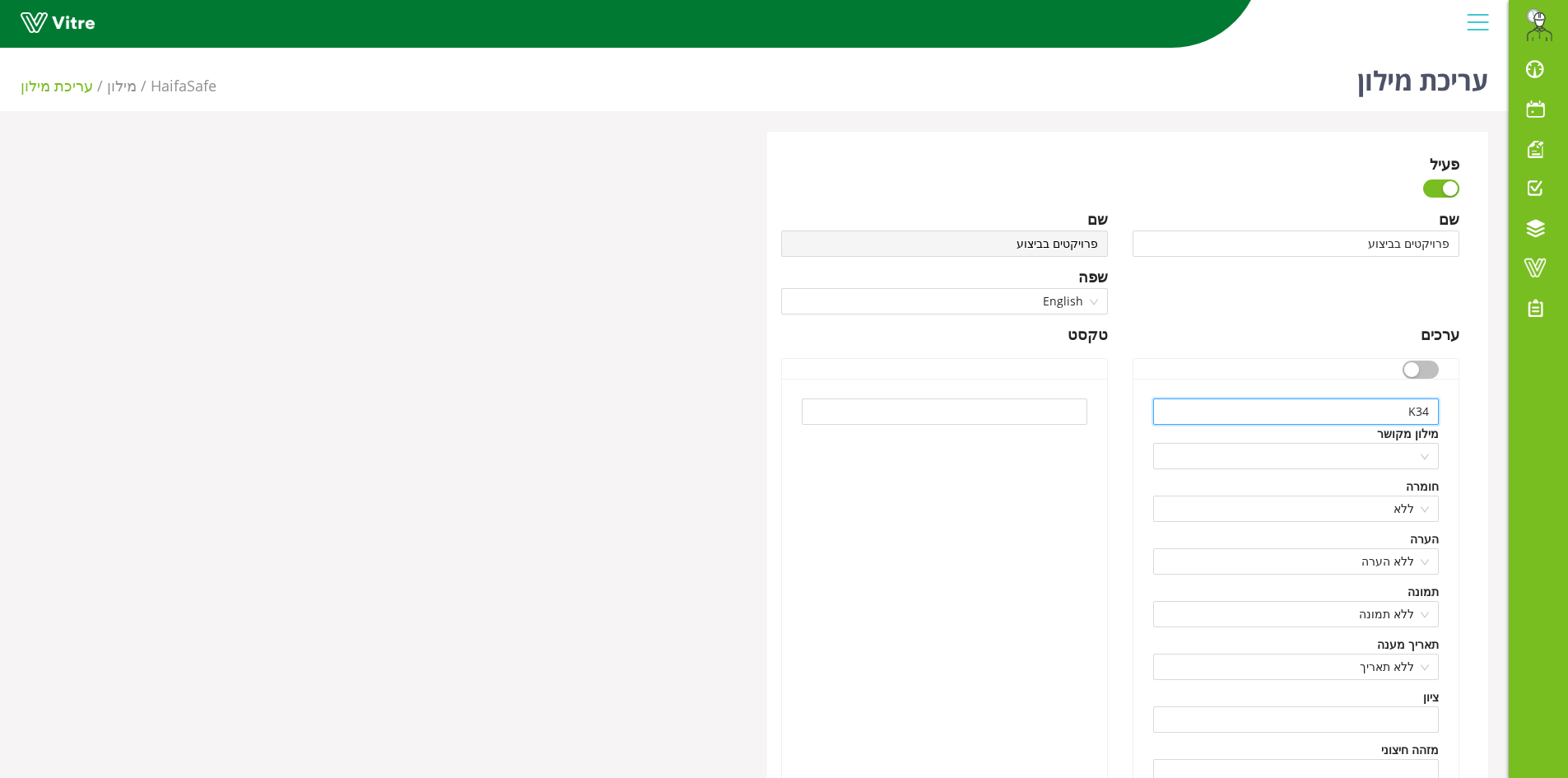
click at [1417, 418] on input "K34" at bounding box center [1296, 411] width 285 height 27
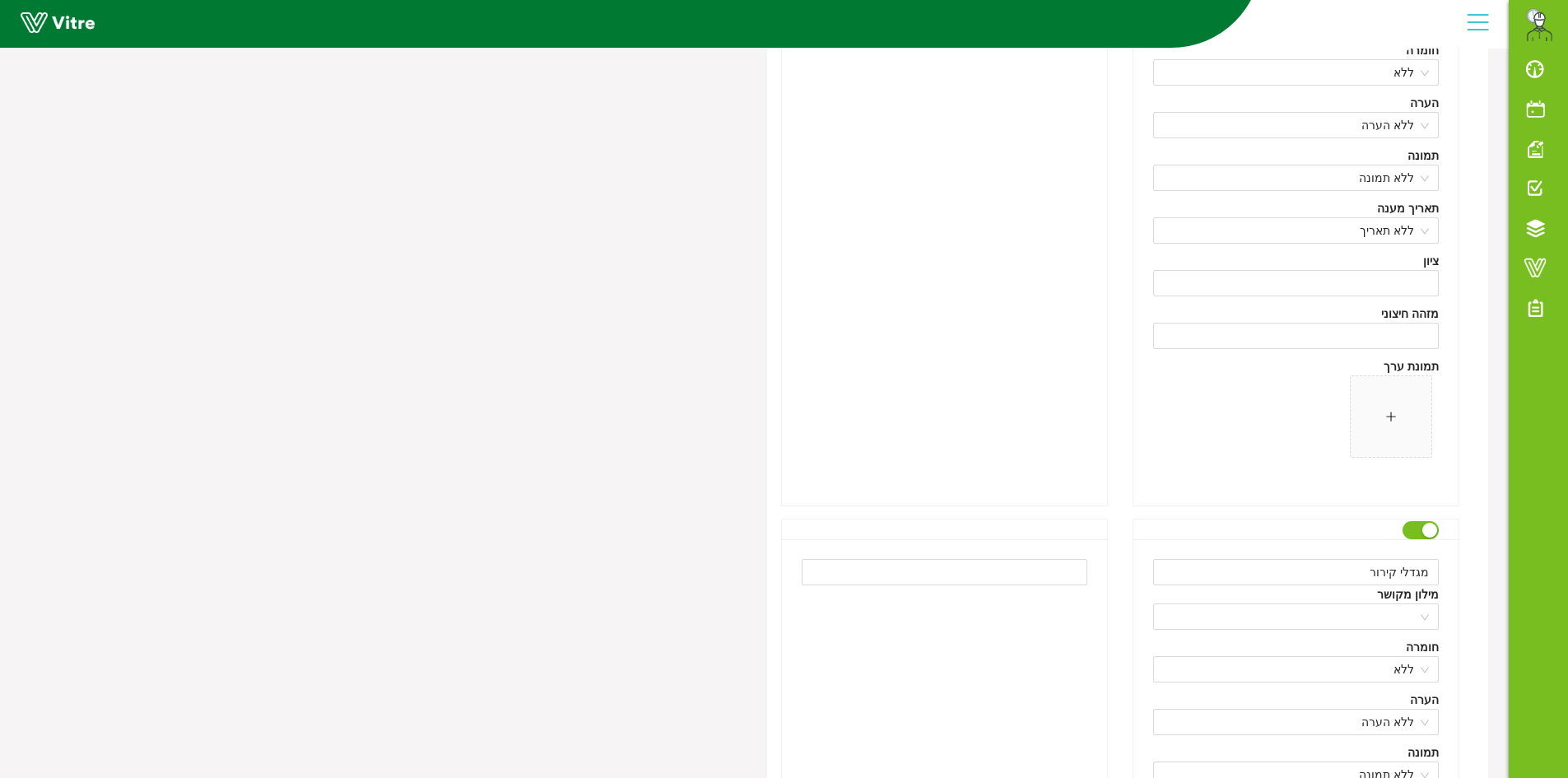
scroll to position [659, 0]
